Goal: Task Accomplishment & Management: Manage account settings

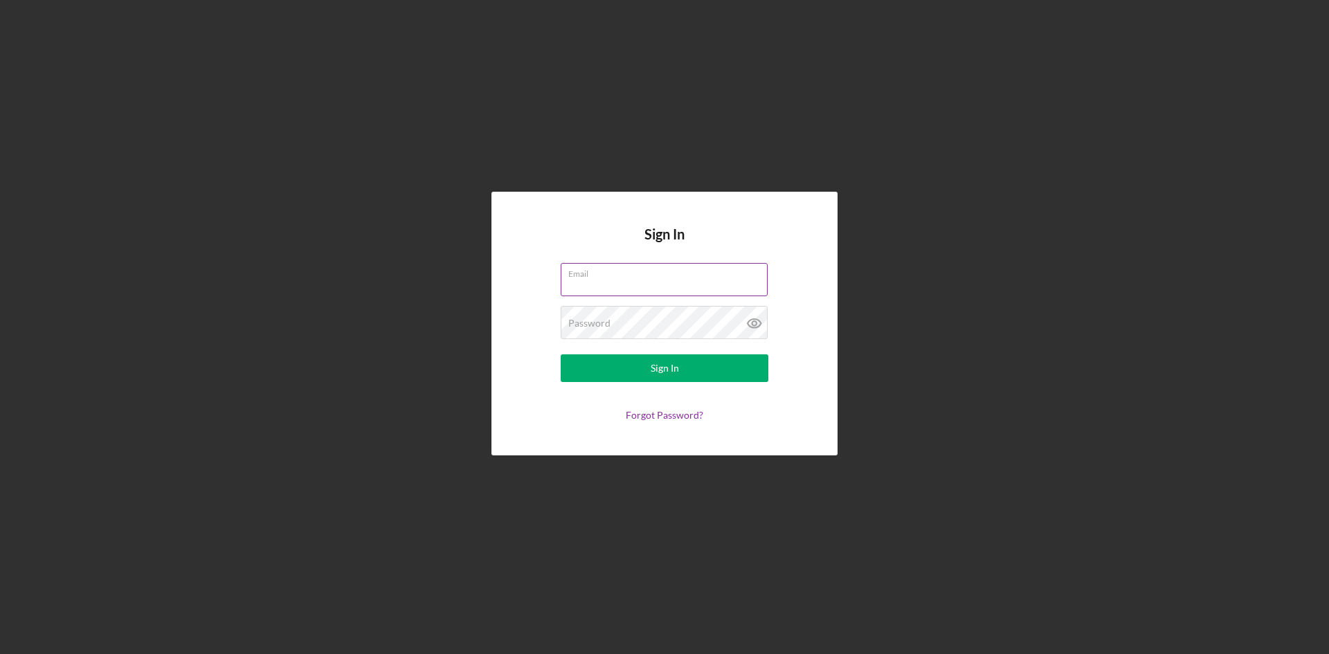
click at [630, 279] on input "Email" at bounding box center [664, 279] width 207 height 33
type input "[EMAIL_ADDRESS][DOMAIN_NAME]"
click at [561, 354] on button "Sign In" at bounding box center [665, 368] width 208 height 28
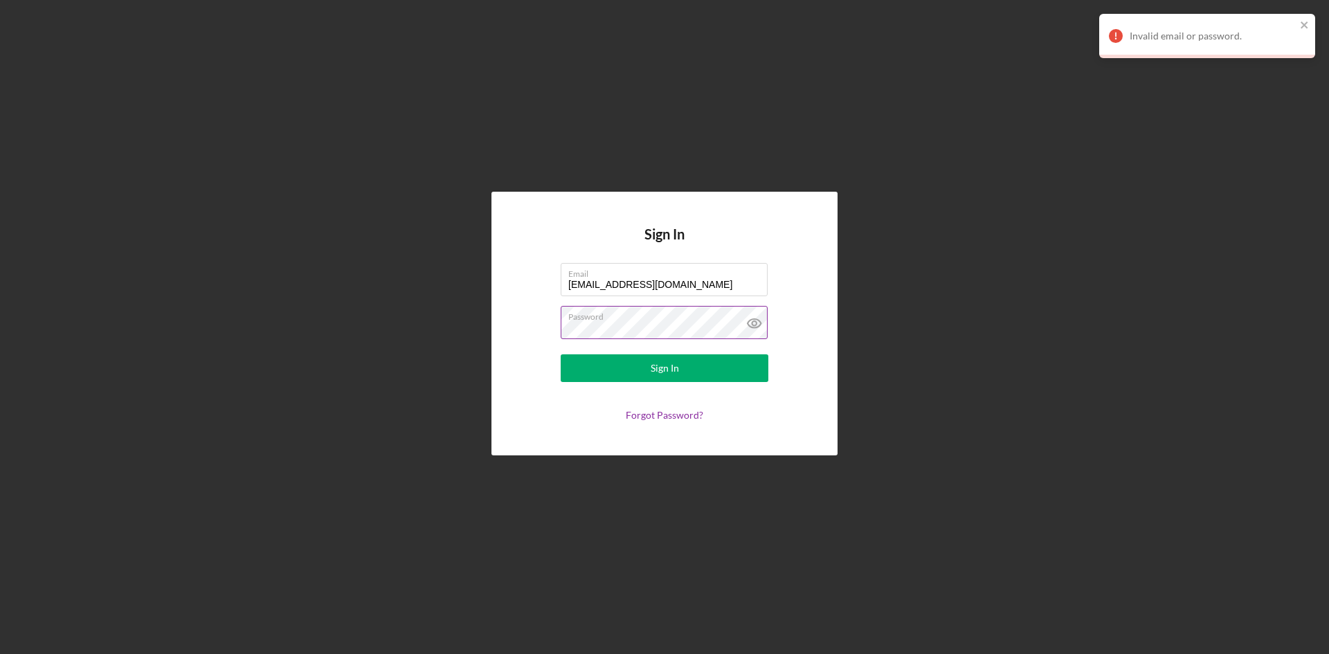
click at [693, 316] on label "Password" at bounding box center [667, 314] width 199 height 15
click at [698, 321] on label "Password" at bounding box center [667, 314] width 199 height 15
click at [561, 354] on button "Sign In" at bounding box center [665, 368] width 208 height 28
